Goal: Task Accomplishment & Management: Manage account settings

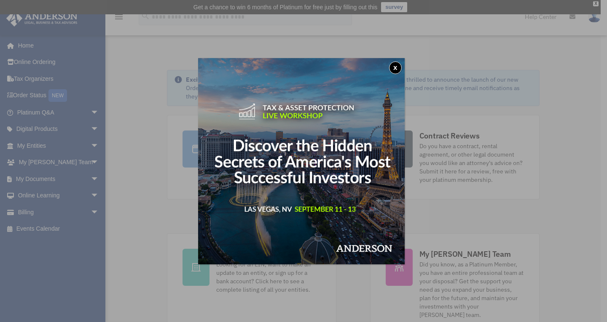
click at [396, 64] on button "x" at bounding box center [395, 68] width 13 height 13
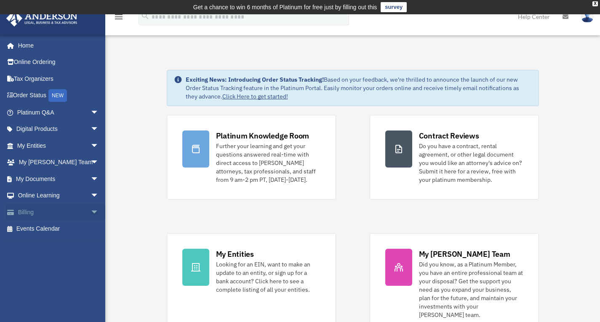
click at [23, 209] on link "Billing arrow_drop_down" at bounding box center [59, 212] width 106 height 17
click at [91, 211] on span "arrow_drop_down" at bounding box center [99, 212] width 17 height 17
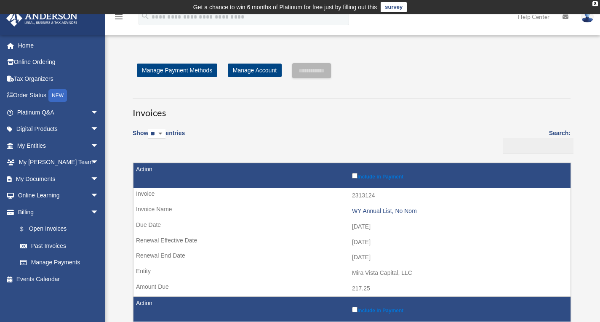
click at [166, 131] on select "** ** ** ***" at bounding box center [156, 134] width 17 height 10
select select "***"
click at [150, 129] on select "** ** ** ***" at bounding box center [156, 134] width 17 height 10
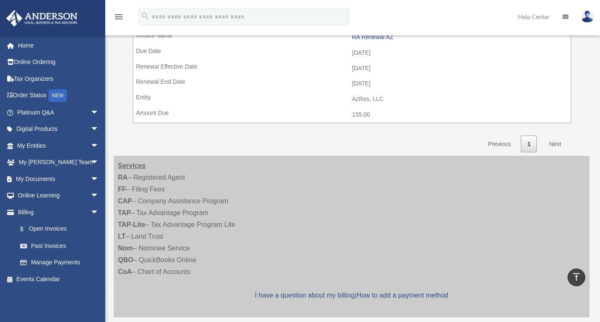
scroll to position [803, 0]
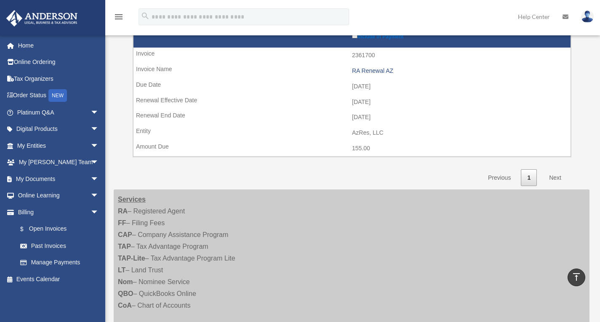
click at [555, 175] on link "Next" at bounding box center [555, 177] width 25 height 17
click at [553, 179] on link "Next" at bounding box center [555, 177] width 25 height 17
click at [40, 247] on link "Past Invoices" at bounding box center [62, 246] width 100 height 17
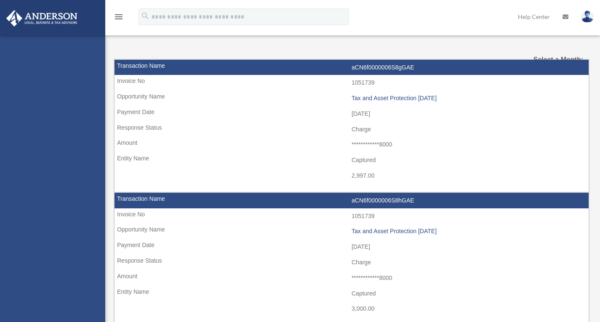
select select
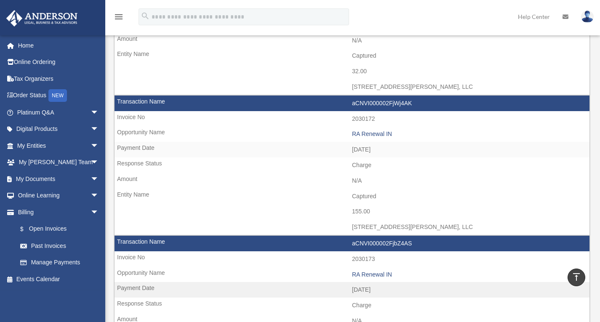
scroll to position [710, 0]
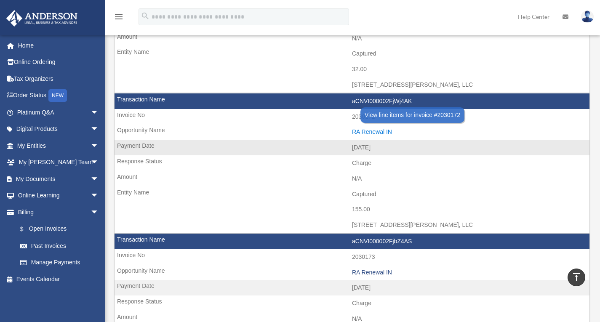
click at [366, 130] on div "RA Renewal IN" at bounding box center [468, 131] width 233 height 7
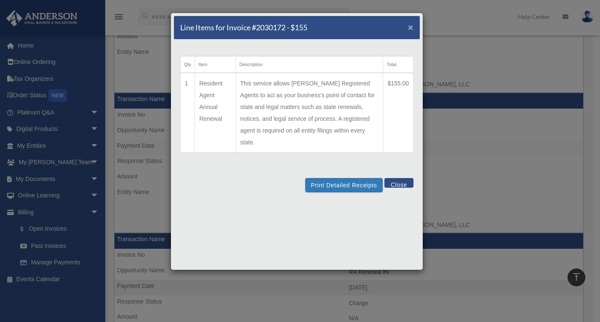
click at [412, 29] on span "×" at bounding box center [410, 27] width 5 height 10
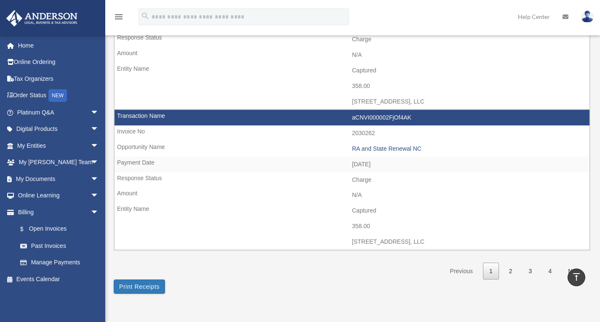
scroll to position [1261, 0]
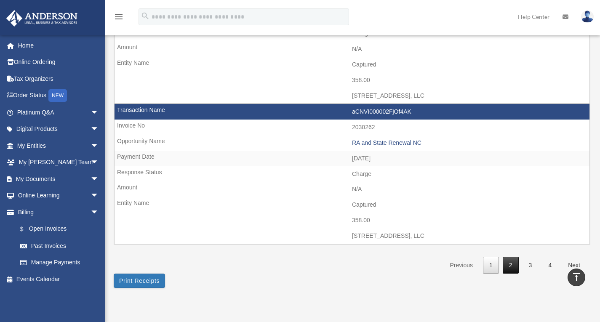
click at [509, 264] on link "2" at bounding box center [511, 265] width 16 height 17
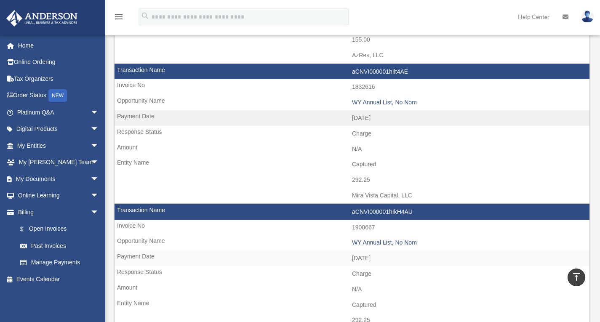
scroll to position [601, 0]
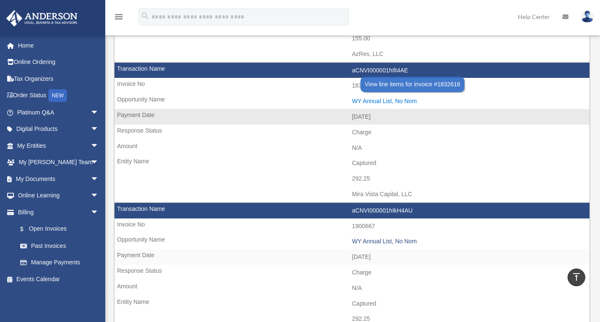
click at [376, 101] on div "WY Annual List, No Nom" at bounding box center [468, 101] width 233 height 7
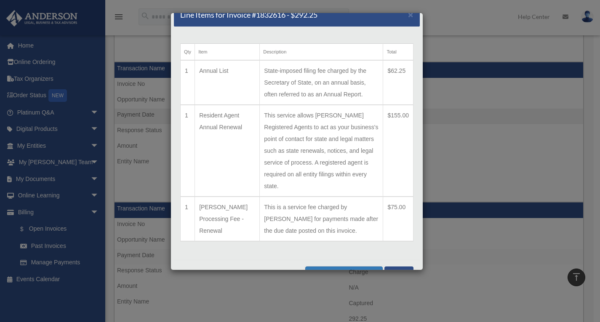
scroll to position [21, 0]
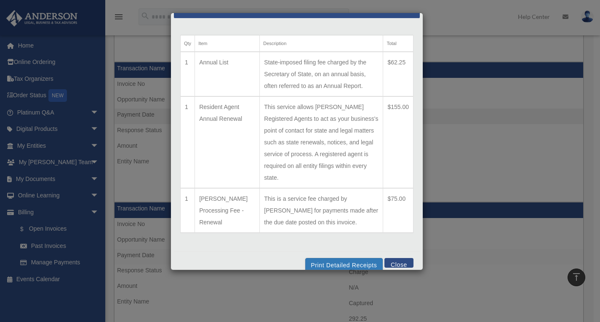
click at [387, 258] on button "Close" at bounding box center [399, 263] width 29 height 10
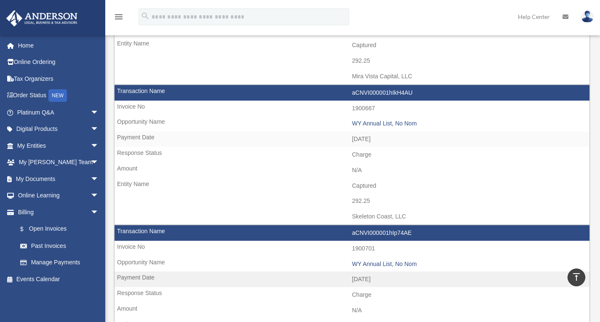
scroll to position [709, 0]
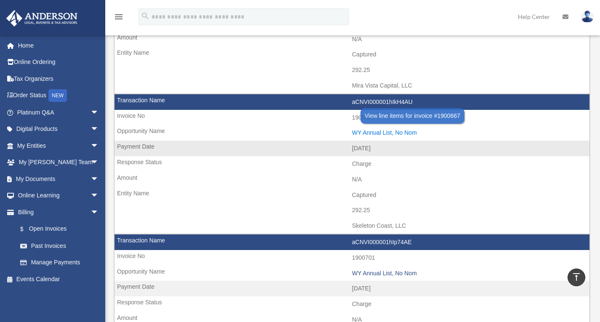
click at [361, 133] on div "WY Annual List, No Nom" at bounding box center [468, 132] width 233 height 7
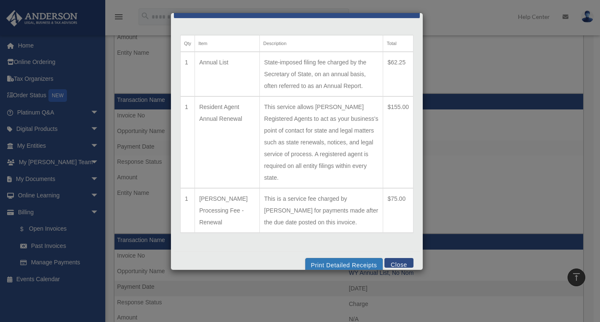
scroll to position [0, 0]
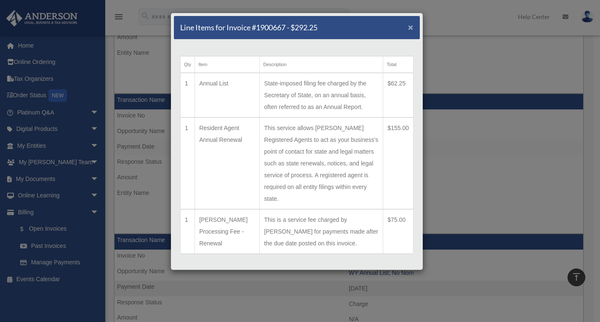
click at [408, 26] on span "×" at bounding box center [410, 27] width 5 height 10
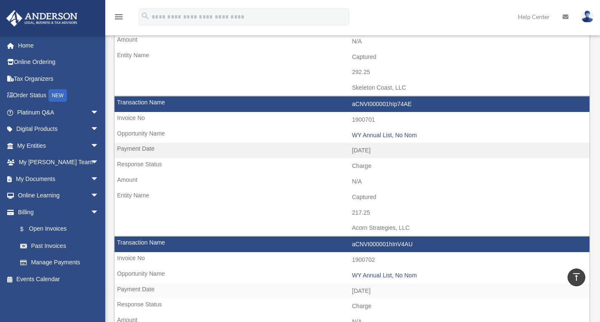
scroll to position [849, 0]
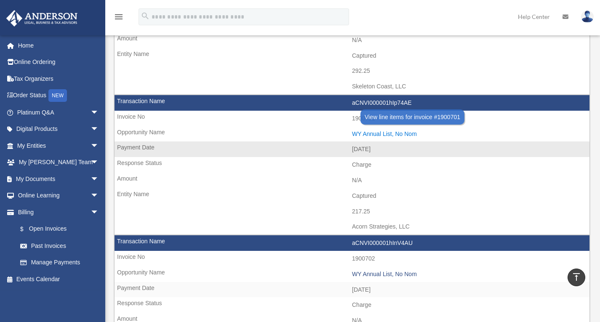
click at [376, 132] on div "WY Annual List, No Nom" at bounding box center [468, 134] width 233 height 7
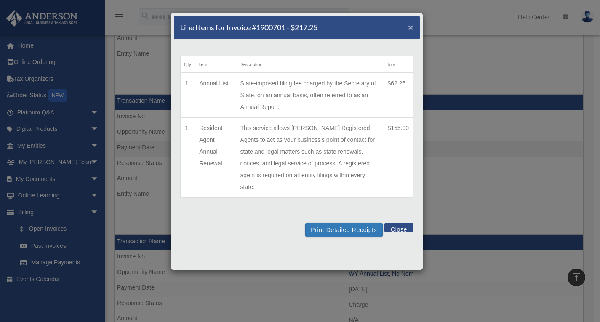
click at [411, 27] on span "×" at bounding box center [410, 27] width 5 height 10
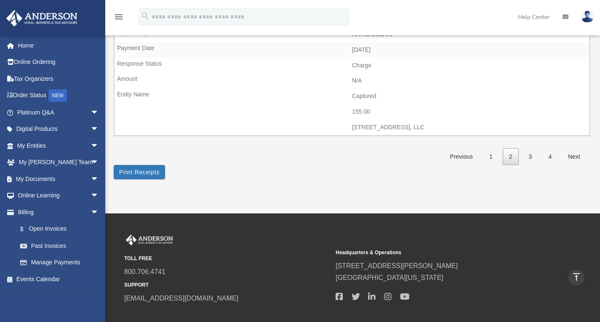
scroll to position [1405, 0]
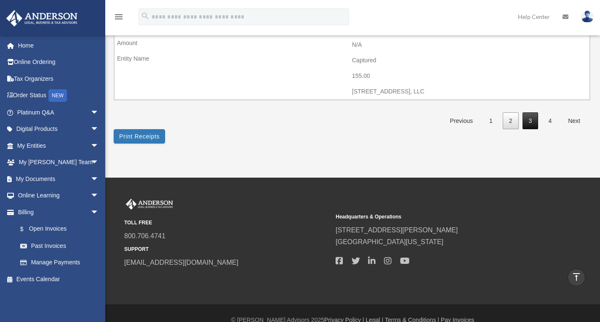
click at [532, 123] on link "3" at bounding box center [531, 120] width 16 height 17
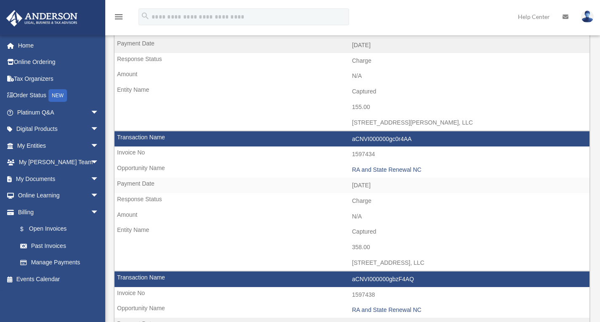
scroll to position [126, 0]
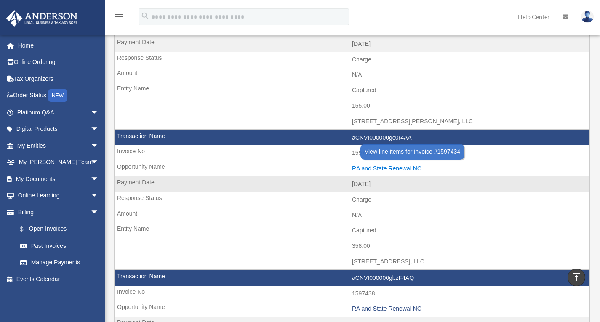
click at [372, 168] on div "RA and State Renewal NC" at bounding box center [468, 168] width 233 height 7
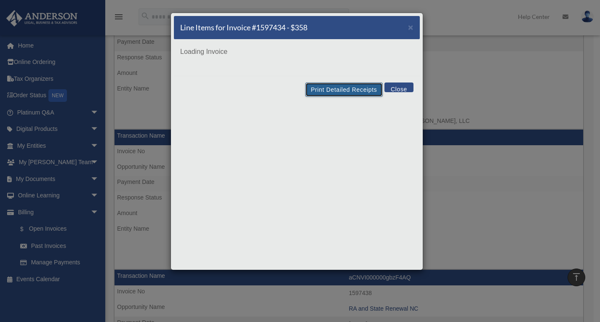
click at [328, 89] on button "Print Detailed Receipts" at bounding box center [343, 90] width 77 height 14
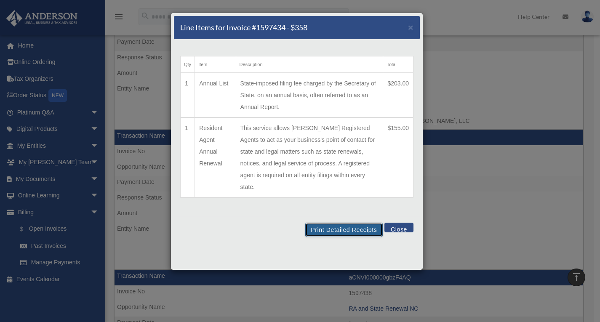
scroll to position [127, 0]
click at [319, 176] on td "This service allows [PERSON_NAME] Registered Agents to act as your business's p…" at bounding box center [309, 158] width 147 height 80
click at [404, 223] on button "Close" at bounding box center [399, 228] width 29 height 10
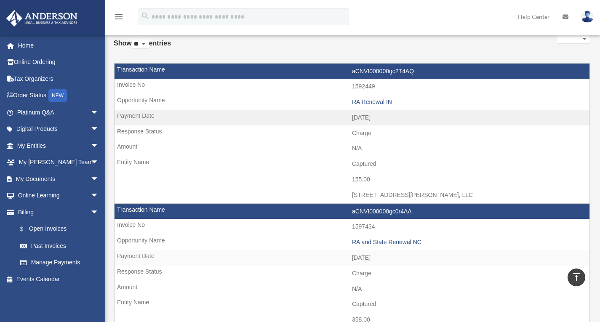
scroll to position [0, 0]
